Goal: Contribute content: Contribute content

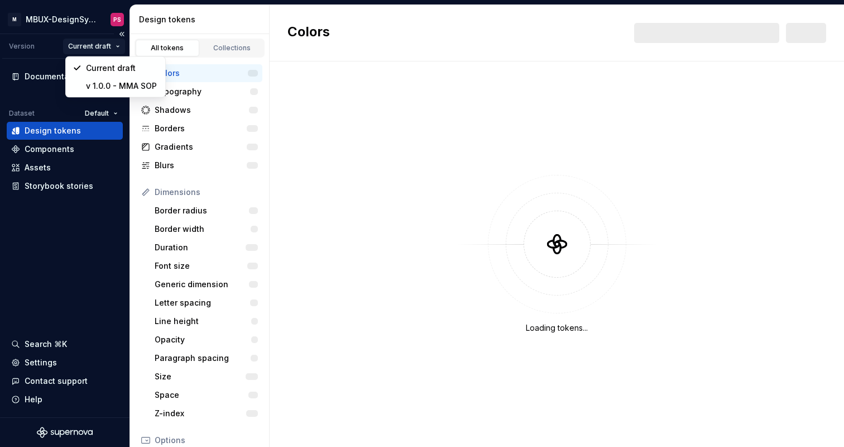
click at [90, 47] on html "M MBUX-DesignSystem PS Version Current draft Documentation Dataset Default Desi…" at bounding box center [422, 223] width 844 height 447
click at [64, 151] on html "M MBUX-DesignSystem PS Version Current draft Documentation Dataset Default Desi…" at bounding box center [422, 223] width 844 height 447
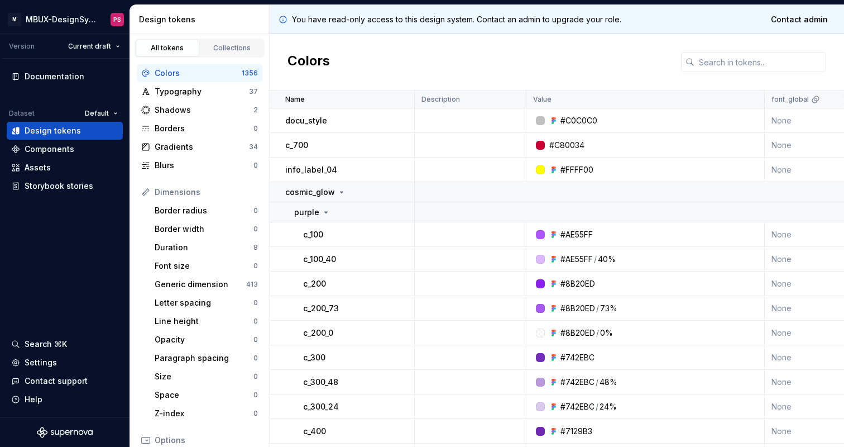
click at [64, 151] on div "Components" at bounding box center [50, 148] width 50 height 11
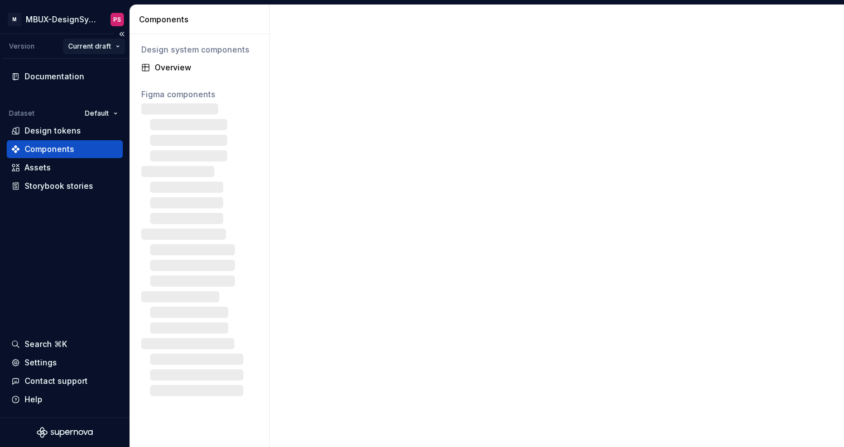
click at [95, 48] on html "M MBUX-DesignSystem PS Version Current draft Documentation Dataset Default Desi…" at bounding box center [422, 223] width 844 height 447
click at [85, 22] on html "M MBUX-DesignSystem PS Version Current draft Documentation Dataset Default Desi…" at bounding box center [422, 223] width 844 height 447
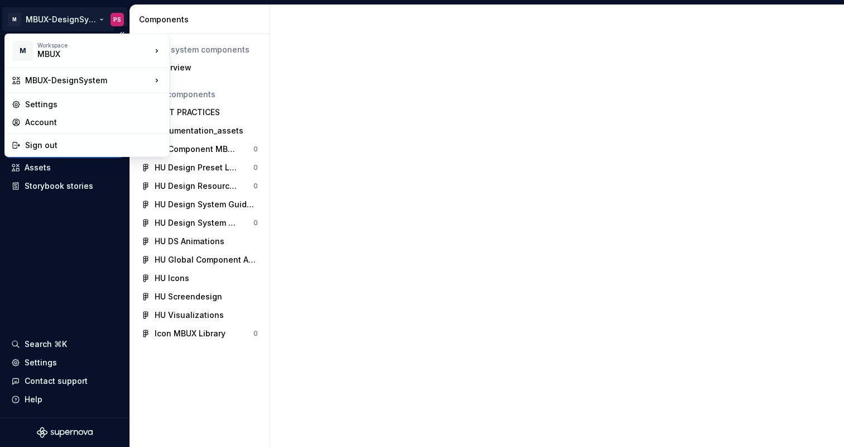
click at [102, 18] on html "M MBUX-DesignSystem PS Version Current draft Documentation Dataset Default Desi…" at bounding box center [422, 223] width 844 height 447
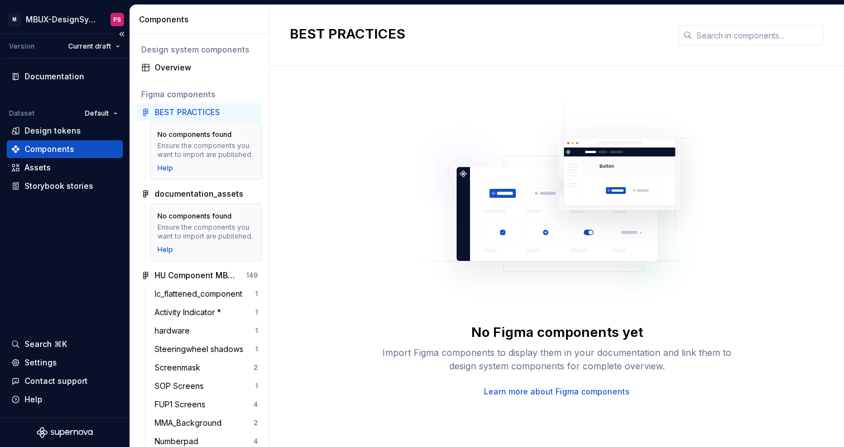
click at [83, 245] on html "M MBUX-DesignSystem PS Version Current draft Documentation Dataset Default Desi…" at bounding box center [422, 223] width 844 height 447
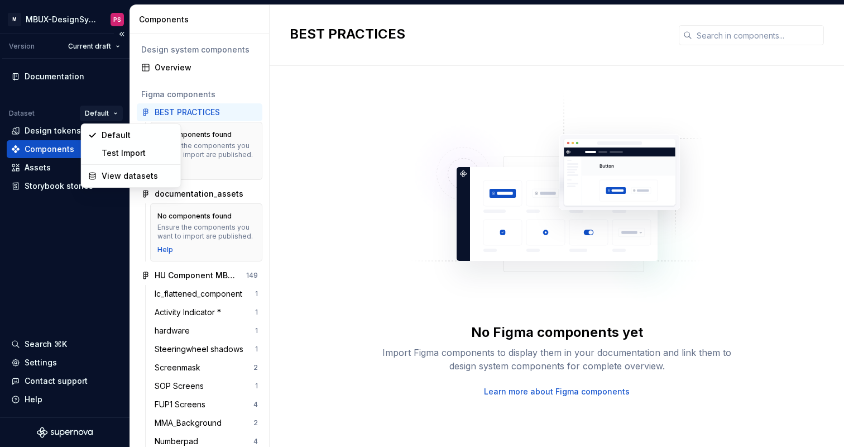
click at [108, 109] on html "M MBUX-DesignSystem PS Version Current draft Documentation Dataset Default Desi…" at bounding box center [422, 223] width 844 height 447
click at [76, 73] on html "M MBUX-DesignSystem PS Version Current draft Documentation Dataset Default Desi…" at bounding box center [422, 223] width 844 height 447
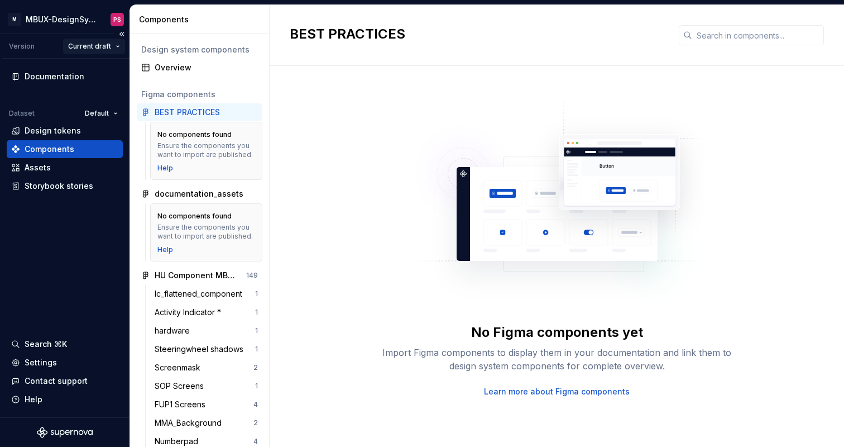
click at [95, 49] on html "M MBUX-DesignSystem PS Version Current draft Documentation Dataset Default Desi…" at bounding box center [422, 223] width 844 height 447
click at [28, 50] on html "M MBUX-DesignSystem PS Version Current draft Documentation Dataset Default Desi…" at bounding box center [422, 223] width 844 height 447
click at [53, 131] on div "Design tokens" at bounding box center [53, 130] width 56 height 11
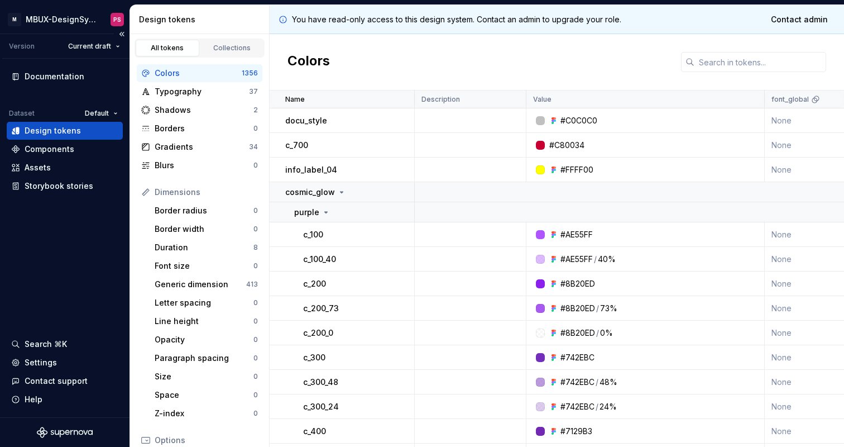
click at [63, 280] on div "Documentation Dataset Default Design tokens Components Assets Storybook stories…" at bounding box center [65, 238] width 130 height 358
click at [104, 48] on html "× M MBUX-DesignSystem PS Version Current draft Documentation Dataset Default De…" at bounding box center [422, 223] width 844 height 447
click at [89, 266] on html "× M MBUX-DesignSystem PS Version Current draft Documentation Dataset Default De…" at bounding box center [422, 223] width 844 height 447
click at [810, 20] on span "Contact admin" at bounding box center [799, 19] width 57 height 11
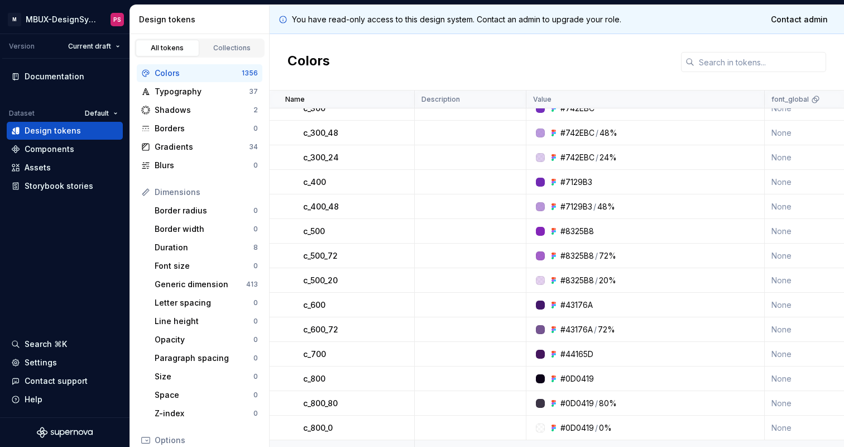
scroll to position [252, 0]
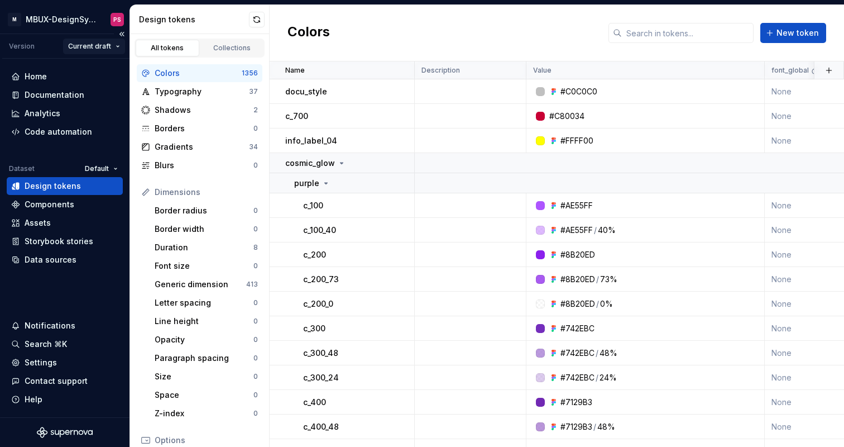
click at [101, 42] on html "M MBUX-DesignSystem PS Version Current draft Home Documentation Analytics Code …" at bounding box center [422, 223] width 844 height 447
click at [113, 116] on html "M MBUX-DesignSystem PS Version Current draft Home Documentation Analytics Code …" at bounding box center [422, 223] width 844 height 447
click at [104, 44] on html "M MBUX-DesignSystem PS Version Current draft Home Documentation Analytics Code …" at bounding box center [422, 223] width 844 height 447
click at [118, 126] on html "M MBUX-DesignSystem PS Version Current draft Home Documentation Analytics Code …" at bounding box center [422, 223] width 844 height 447
click at [37, 91] on div "Documentation" at bounding box center [55, 94] width 60 height 11
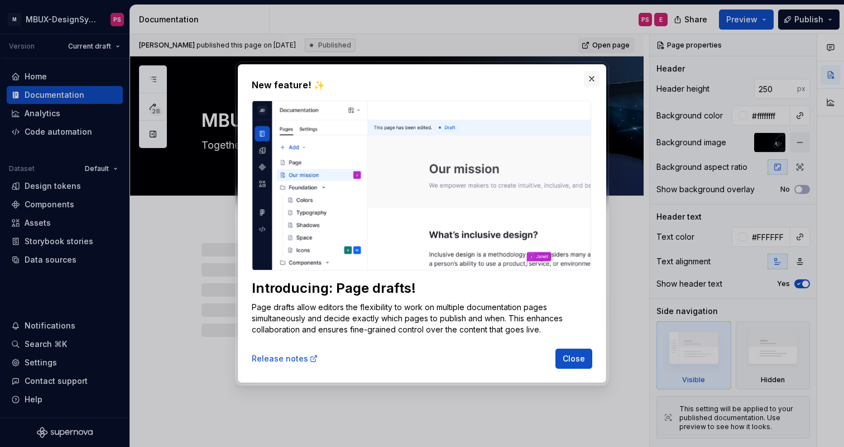
click at [593, 82] on button "button" at bounding box center [592, 79] width 16 height 16
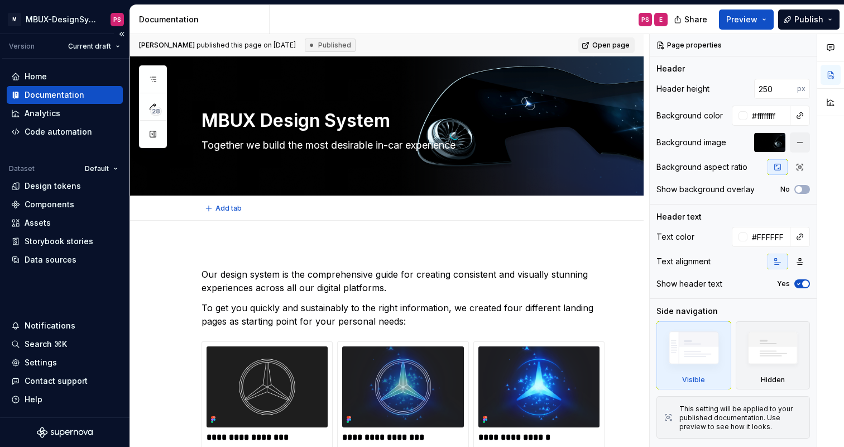
type textarea "*"
click at [57, 95] on div "Documentation" at bounding box center [55, 94] width 60 height 11
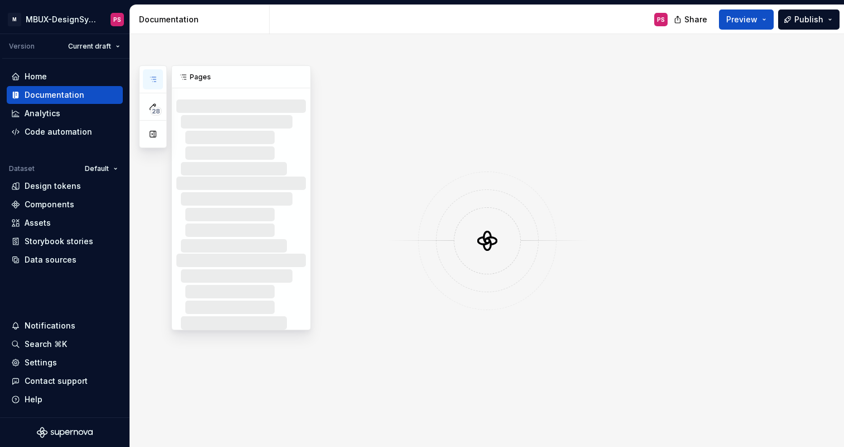
click at [149, 76] on icon "button" at bounding box center [153, 79] width 9 height 9
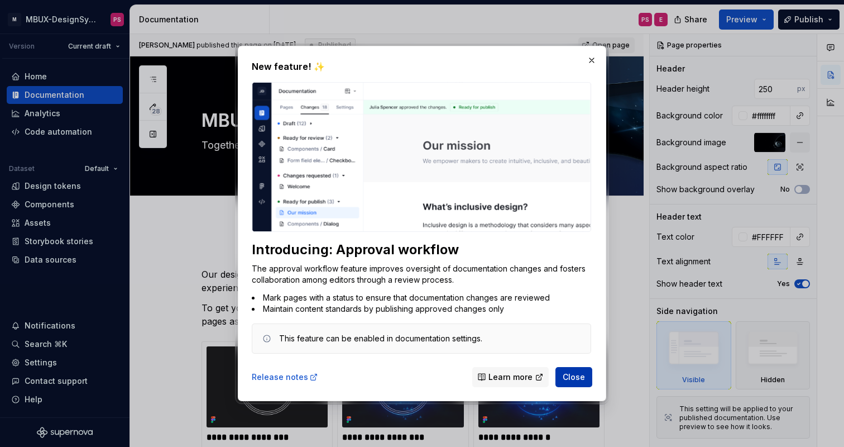
click at [580, 380] on span "Close" at bounding box center [574, 376] width 22 height 11
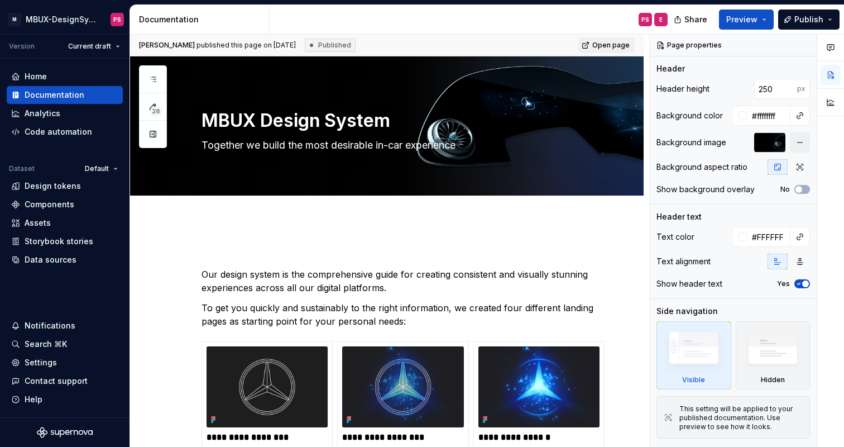
click at [97, 20] on html "× M MBUX-DesignSystem PS Version Current draft Home Documentation Analytics Cod…" at bounding box center [422, 223] width 844 height 447
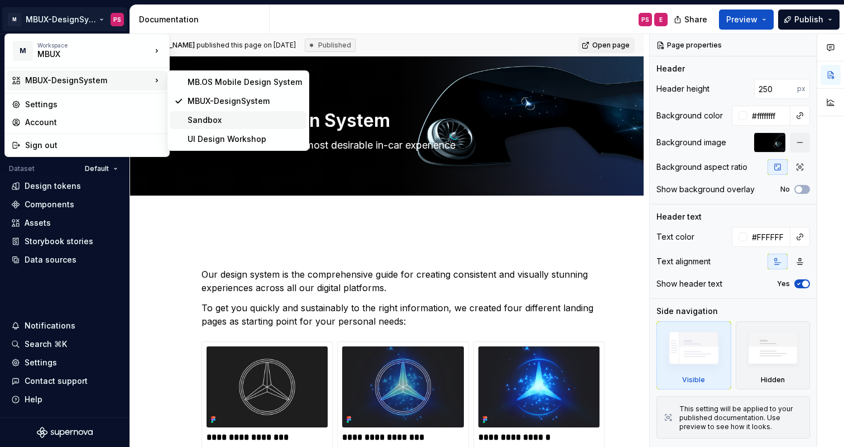
click at [218, 121] on div "Sandbox" at bounding box center [245, 119] width 114 height 11
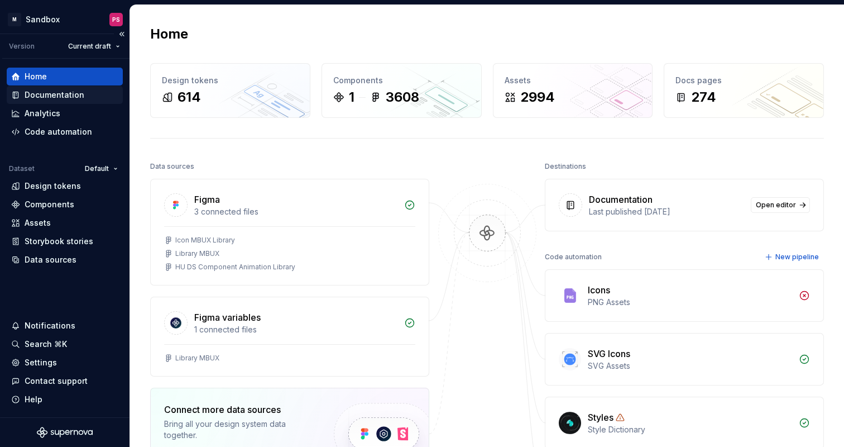
click at [54, 94] on div "Documentation" at bounding box center [55, 94] width 60 height 11
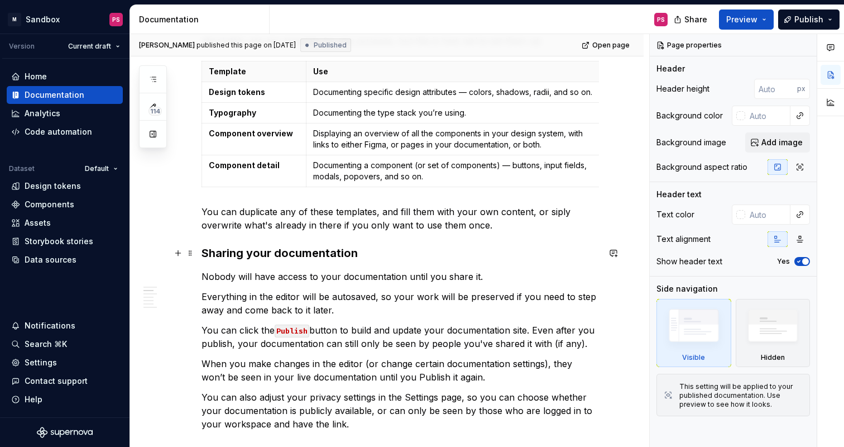
scroll to position [370, 0]
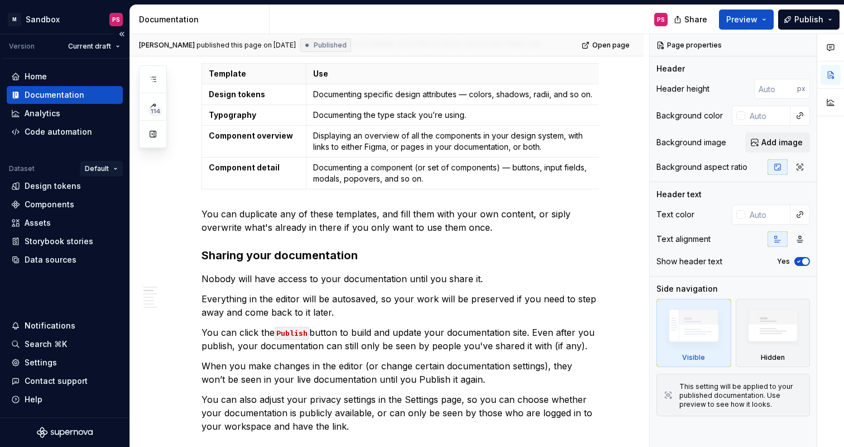
click at [114, 166] on html "× M Sandbox PS Version Current draft Home Documentation Analytics Code automati…" at bounding box center [422, 223] width 844 height 447
click at [119, 48] on html "× M Sandbox PS Version Current draft Home Documentation Analytics Code automati…" at bounding box center [422, 223] width 844 height 447
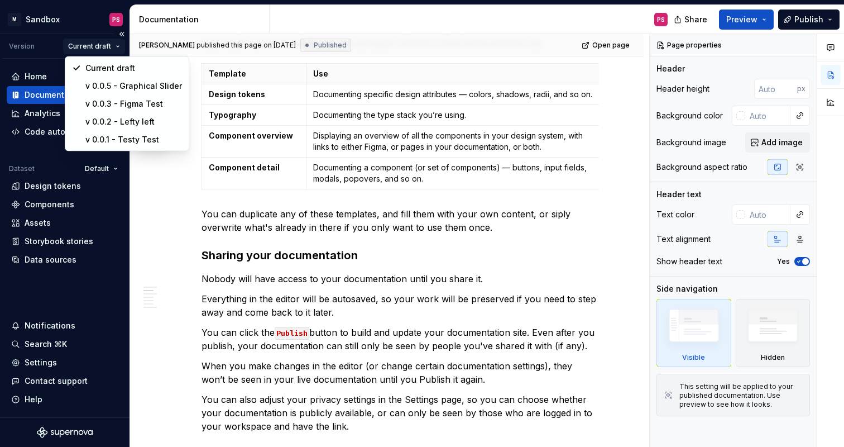
click at [118, 47] on html "× M Sandbox PS Version Current draft Home Documentation Analytics Code automati…" at bounding box center [422, 223] width 844 height 447
click at [170, 207] on html "× M Sandbox PS Version Current draft Home Documentation Analytics Code automati…" at bounding box center [422, 223] width 844 height 447
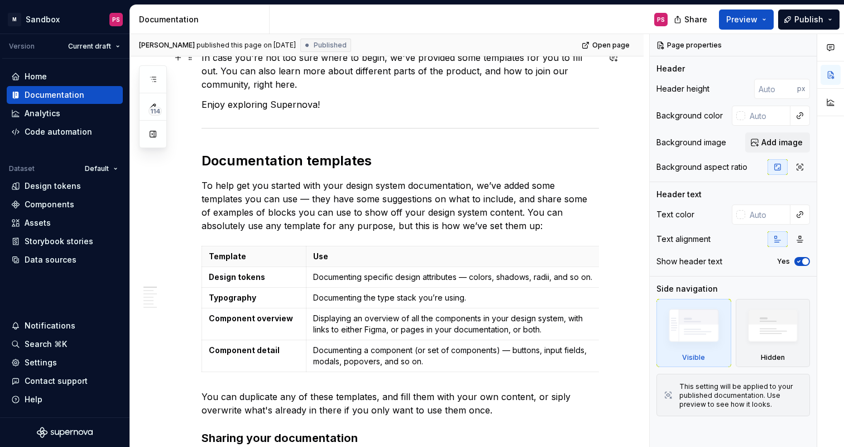
scroll to position [0, 0]
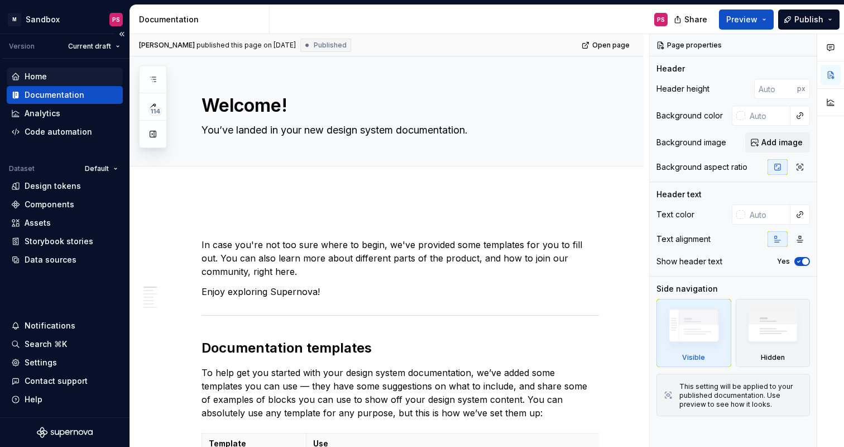
click at [45, 74] on div "Home" at bounding box center [36, 76] width 22 height 11
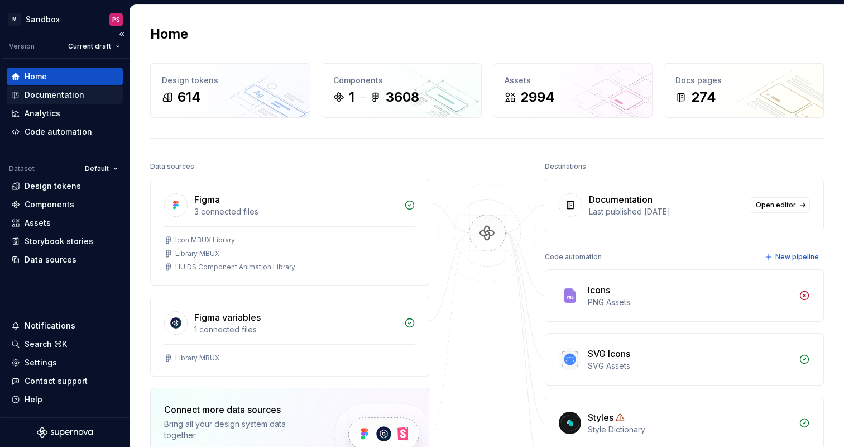
click at [46, 94] on div "Documentation" at bounding box center [55, 94] width 60 height 11
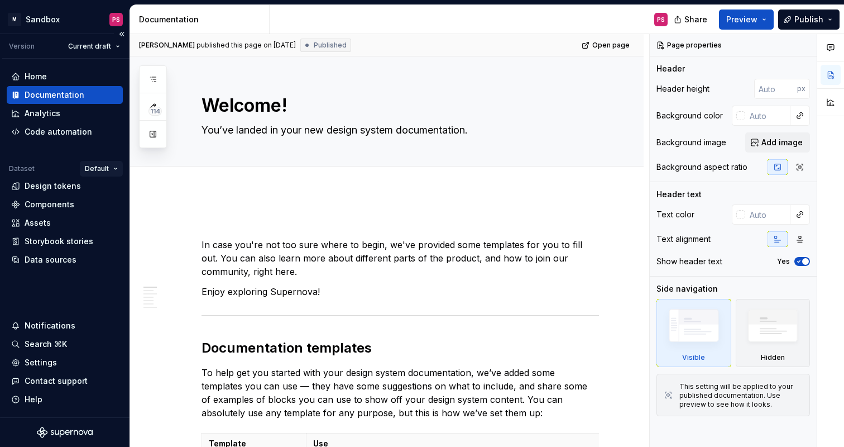
click at [114, 167] on html "× M Sandbox PS Version Current draft Home Documentation Analytics Code automati…" at bounding box center [422, 223] width 844 height 447
click at [193, 182] on html "× M Sandbox PS Version Current draft Home Documentation Analytics Code automati…" at bounding box center [422, 223] width 844 height 447
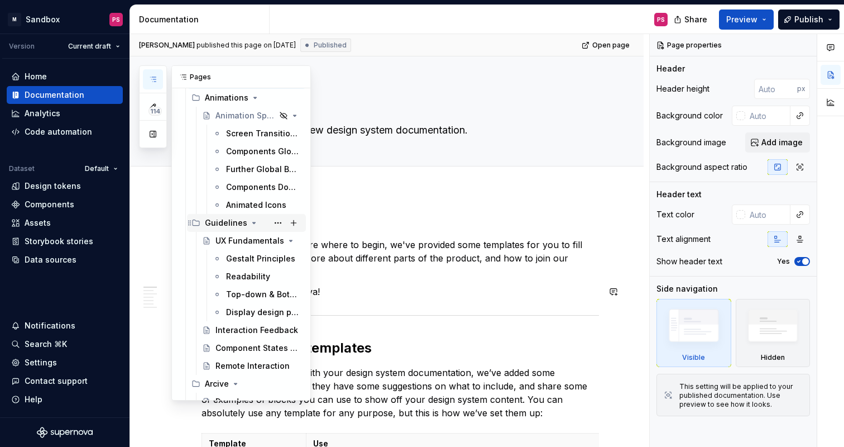
scroll to position [68, 0]
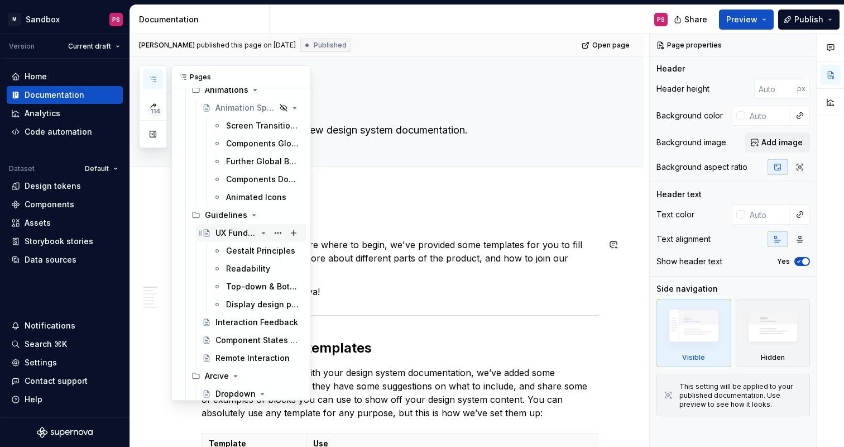
click at [238, 236] on div "UX Fundamentals" at bounding box center [236, 232] width 41 height 11
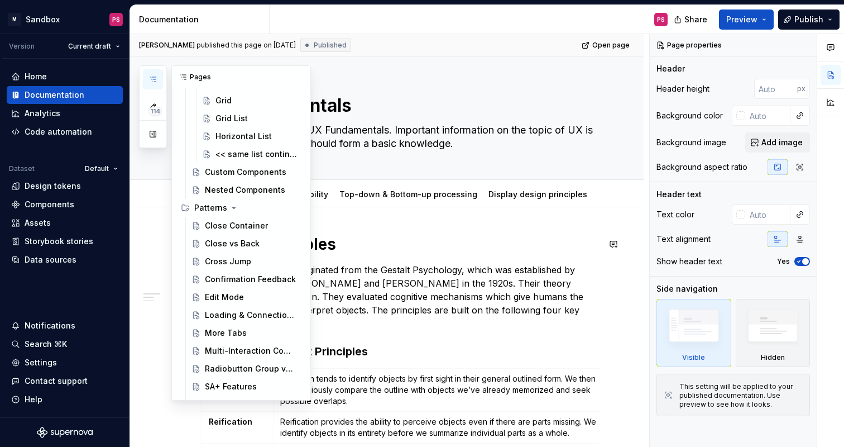
scroll to position [5667, 0]
click at [226, 277] on div "Confirmation Feedback" at bounding box center [236, 278] width 63 height 11
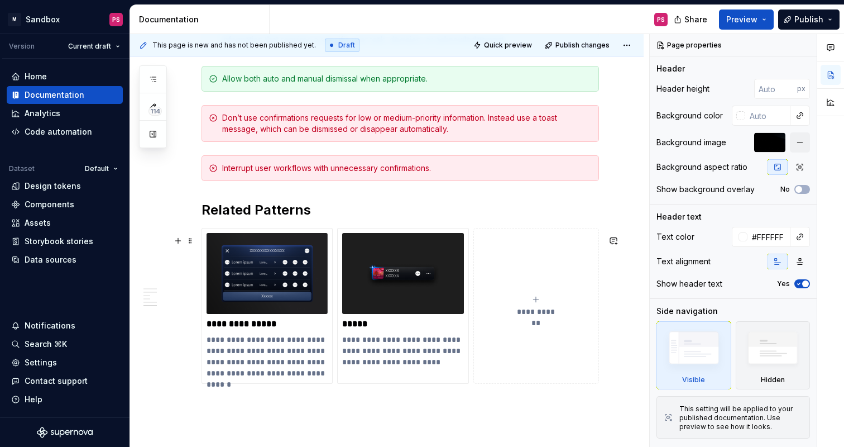
scroll to position [1262, 0]
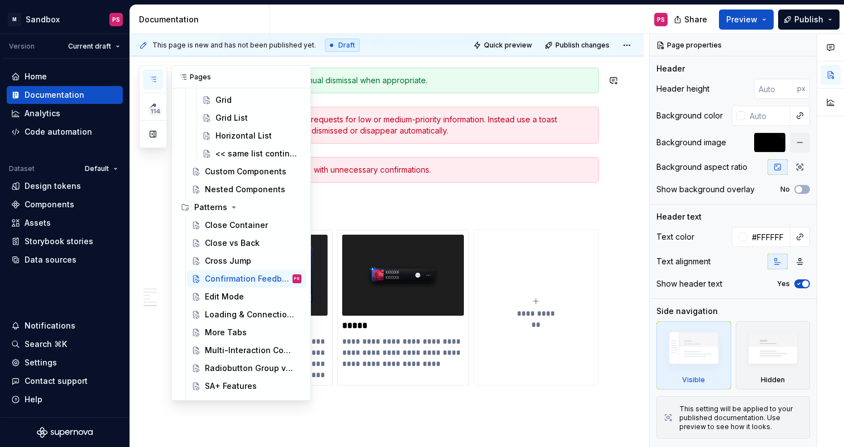
click at [159, 75] on button "button" at bounding box center [153, 79] width 20 height 20
click at [293, 224] on button "Page tree" at bounding box center [294, 225] width 16 height 16
type textarea "*"
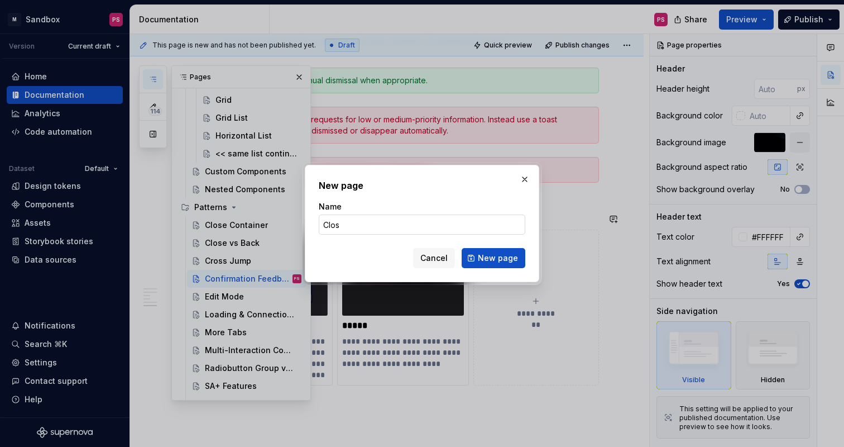
type input "Close"
type textarea "*"
type input "Close Container_Draft"
click at [501, 253] on span "New page" at bounding box center [498, 257] width 40 height 11
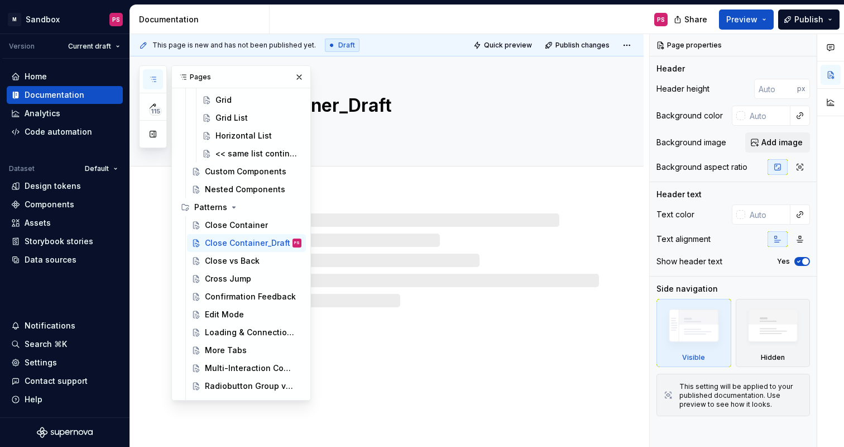
click at [408, 192] on div at bounding box center [387, 249] width 514 height 116
click at [300, 75] on button "button" at bounding box center [299, 77] width 16 height 16
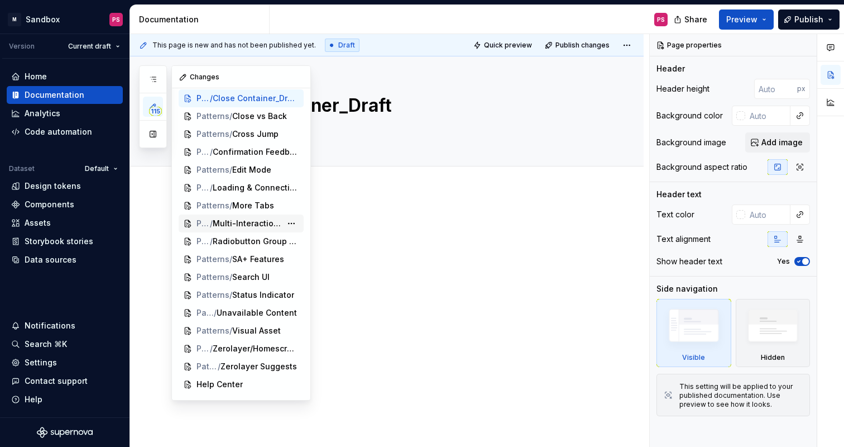
scroll to position [1756, 0]
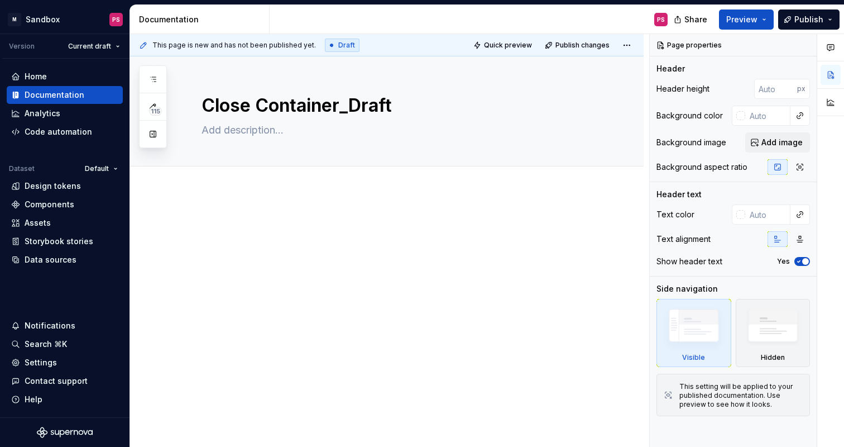
click at [414, 275] on div at bounding box center [387, 299] width 514 height 217
type textarea "*"
